Goal: Task Accomplishment & Management: Manage account settings

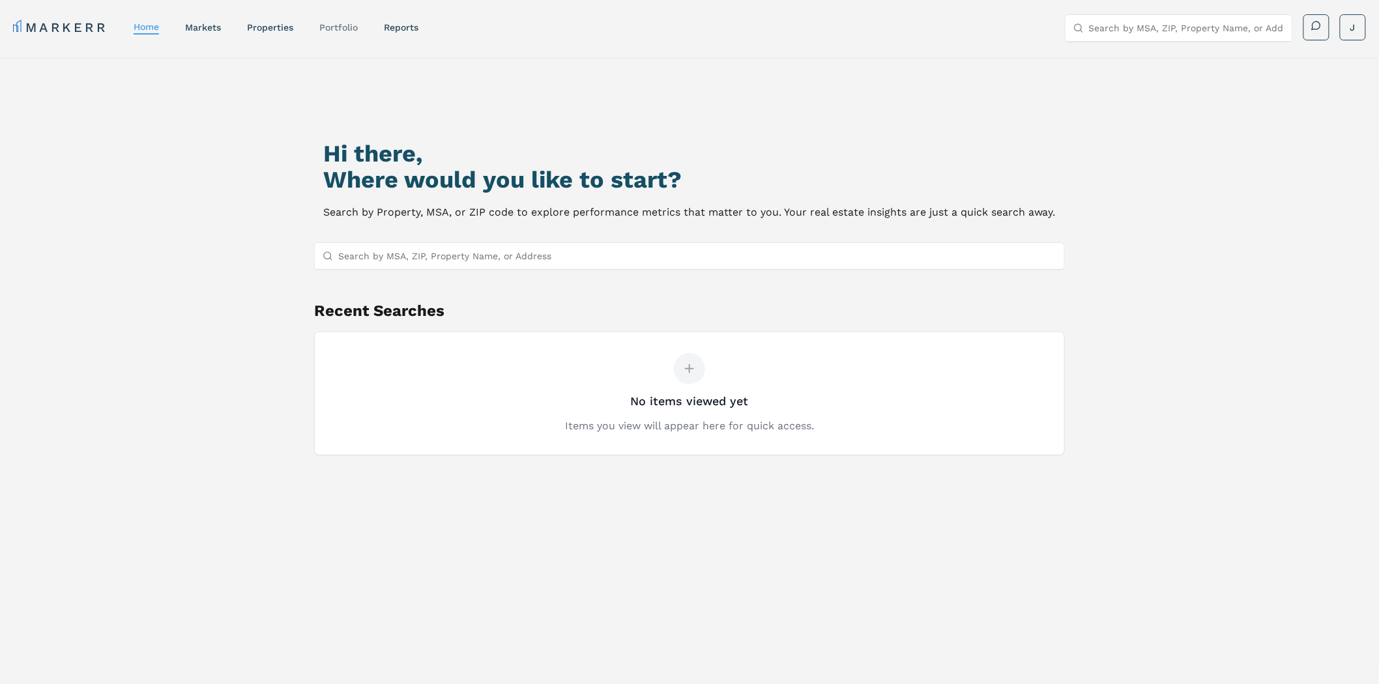
click at [336, 29] on link "Portfolio" at bounding box center [338, 27] width 38 height 10
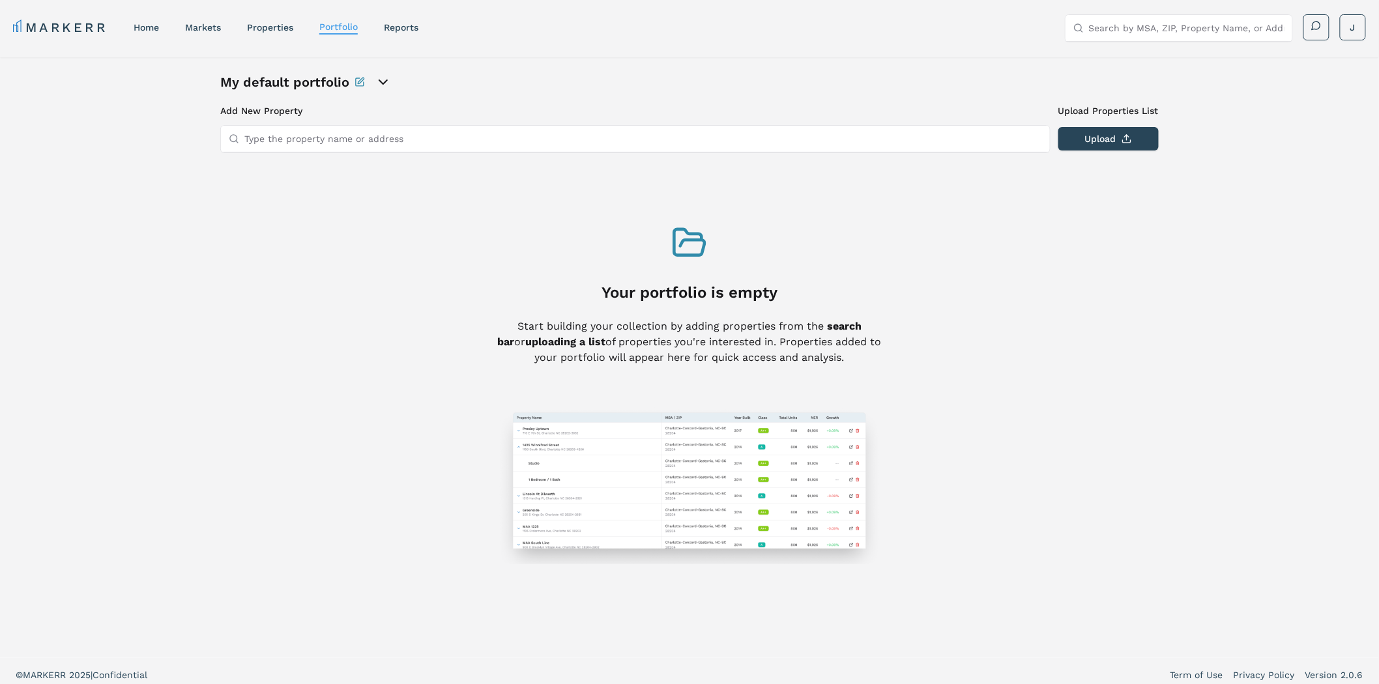
click at [300, 136] on input "Type the property name or address" at bounding box center [643, 139] width 798 height 26
paste input "[STREET_ADDRESS]"
type input "[STREET_ADDRESS]"
click at [1106, 137] on button "Upload" at bounding box center [1108, 138] width 100 height 23
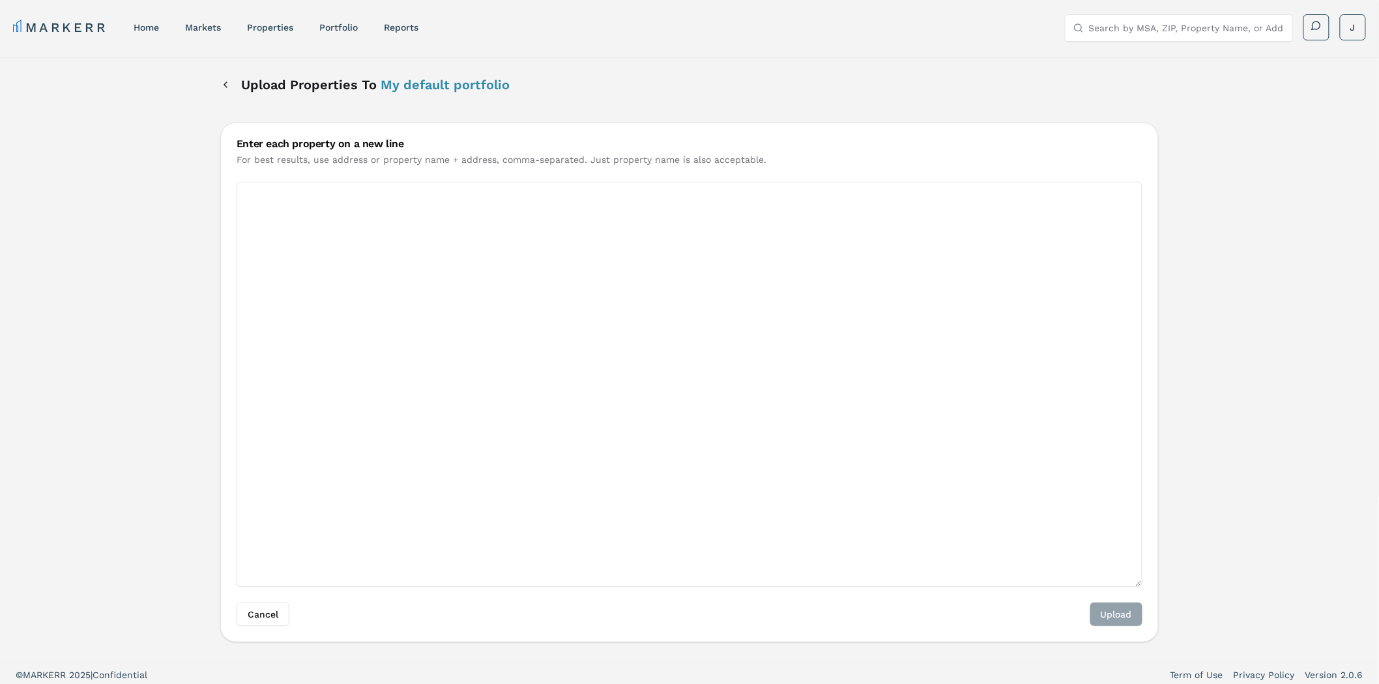
click at [721, 290] on textarea "Enter each property on a new line" at bounding box center [690, 384] width 906 height 405
paste textarea "[STREET_ADDRESS]"
type textarea "[STREET_ADDRESS]"
click at [1126, 613] on button "Upload" at bounding box center [1116, 614] width 52 height 23
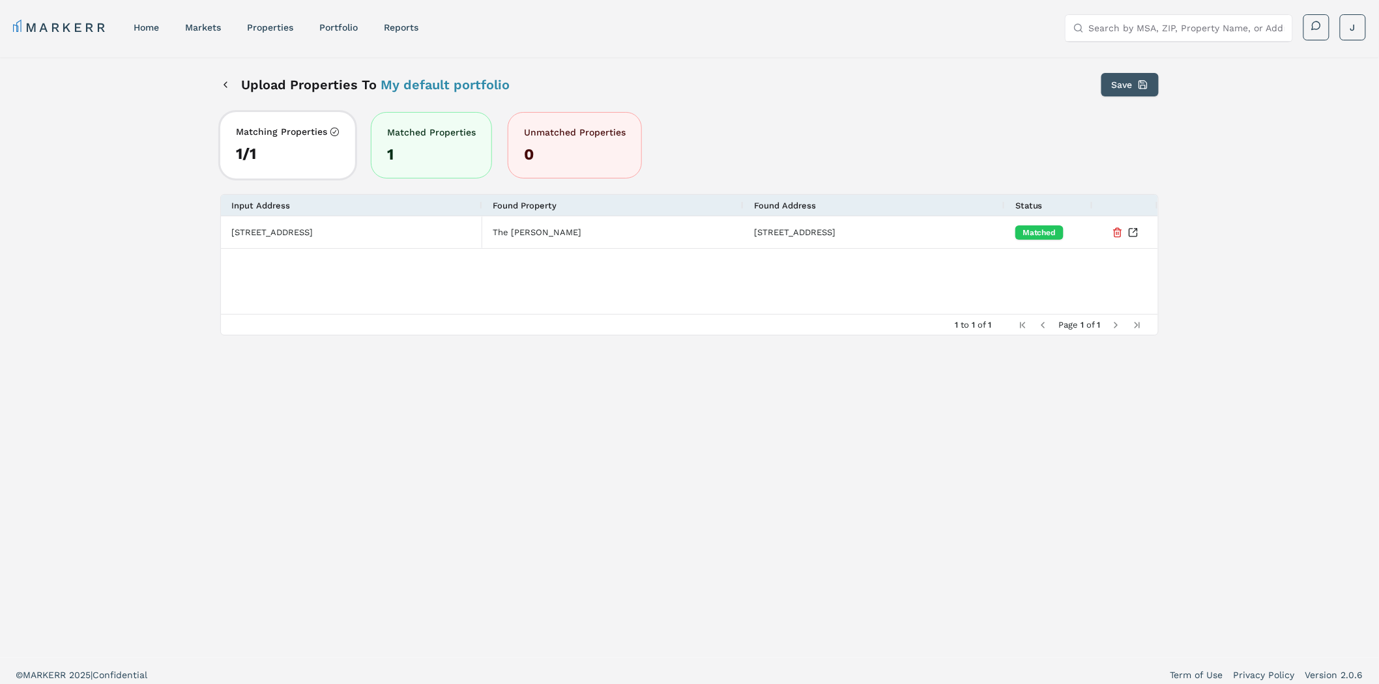
click at [1124, 85] on button "Save" at bounding box center [1129, 84] width 57 height 23
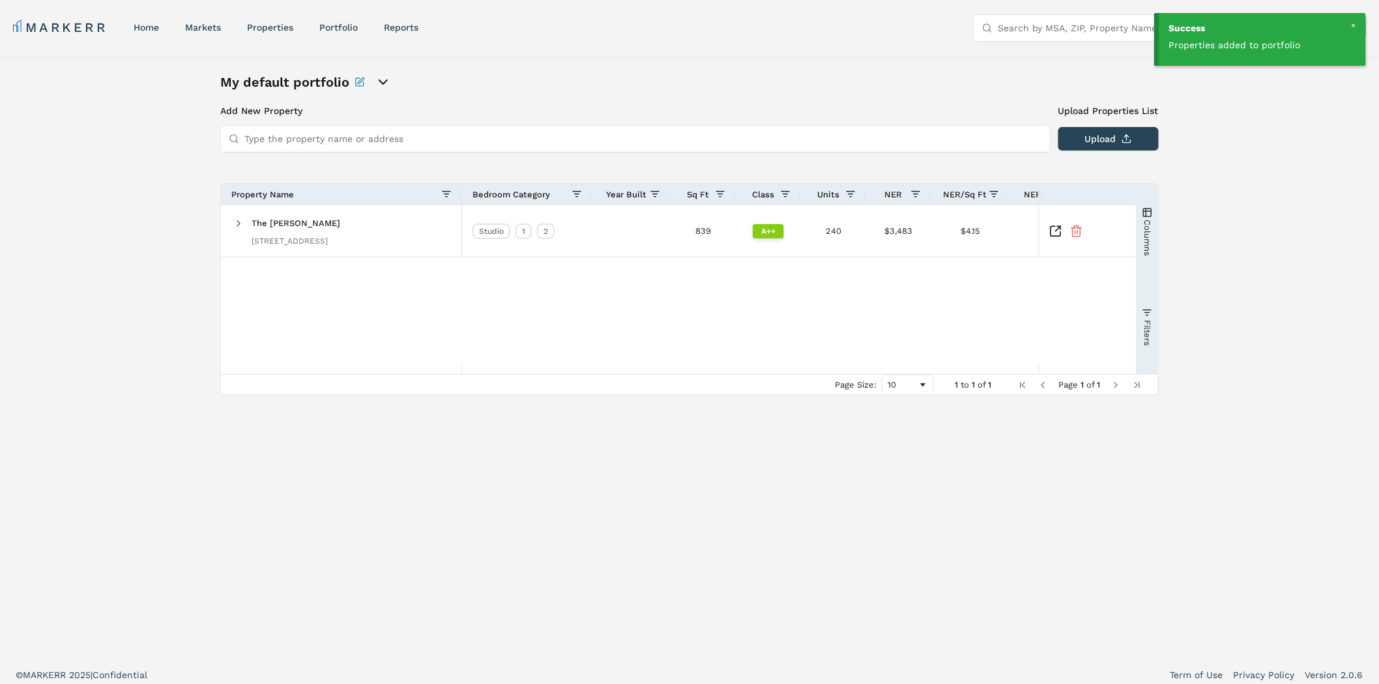
click at [1353, 25] on div at bounding box center [1354, 26] width 12 height 12
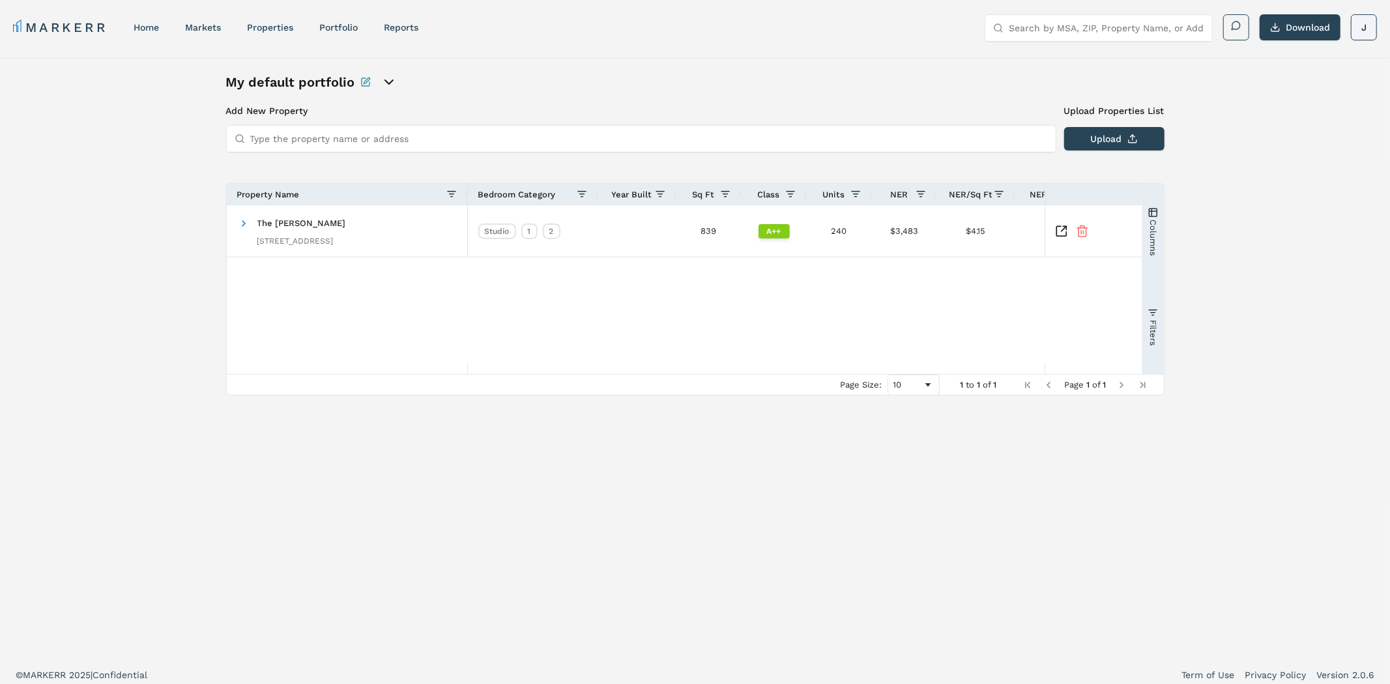
click at [1345, 26] on html "MARKERR home markets properties Portfolio reports Search by MSA, ZIP, Property …" at bounding box center [695, 346] width 1390 height 692
click at [1359, 127] on link "Log Out" at bounding box center [1351, 124] width 35 height 10
